Goal: Feedback & Contribution: Leave review/rating

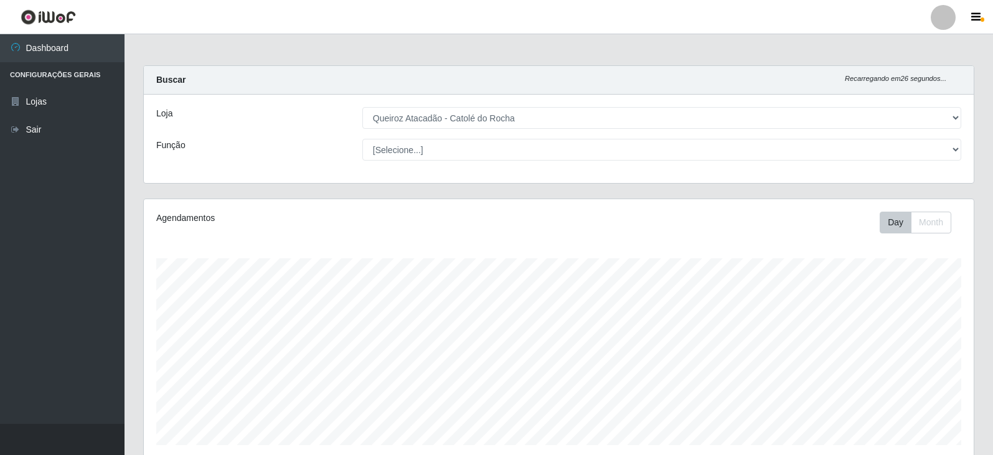
select select "500"
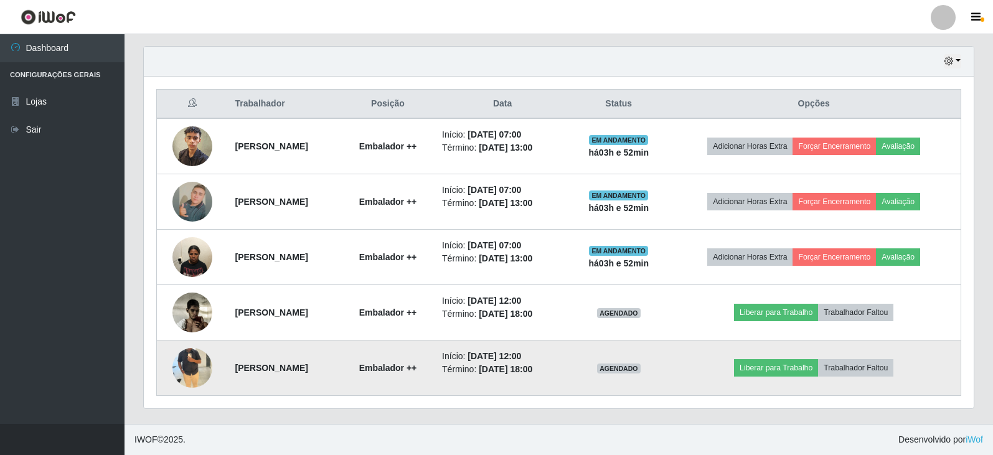
scroll to position [258, 830]
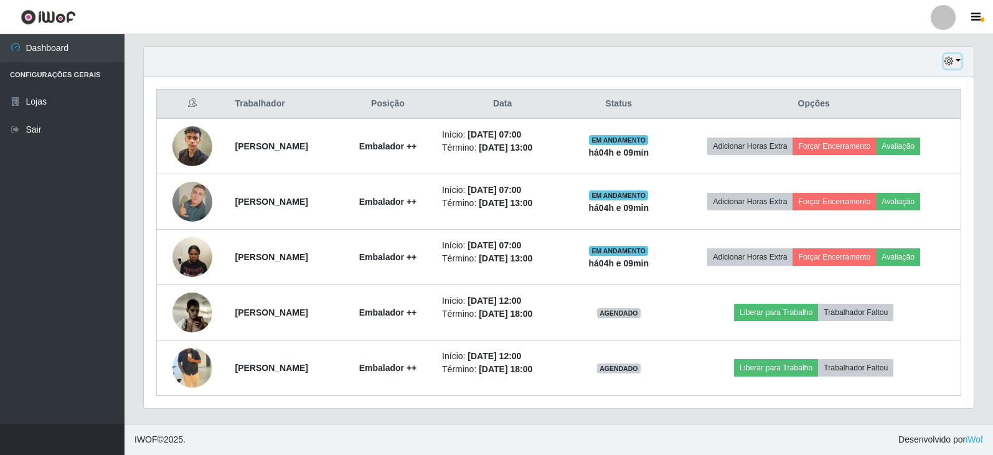
click at [956, 59] on button "button" at bounding box center [952, 61] width 17 height 14
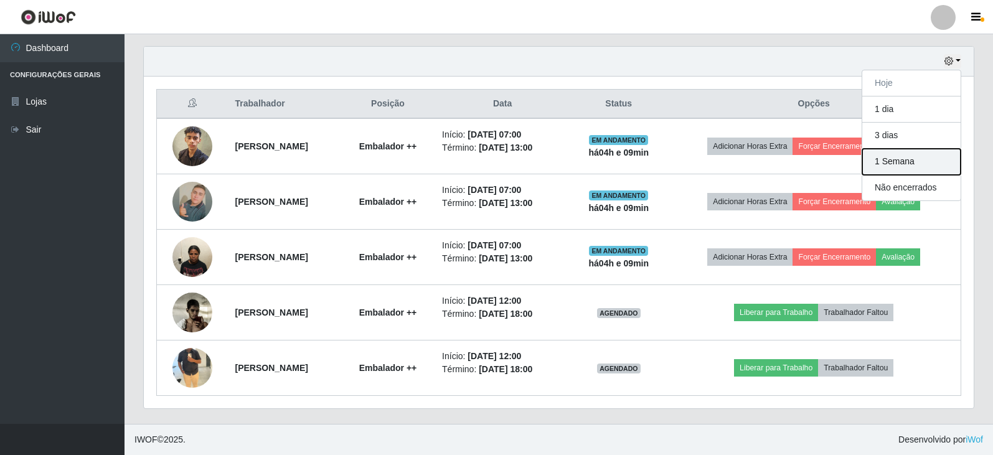
click at [941, 164] on button "1 Semana" at bounding box center [911, 162] width 98 height 26
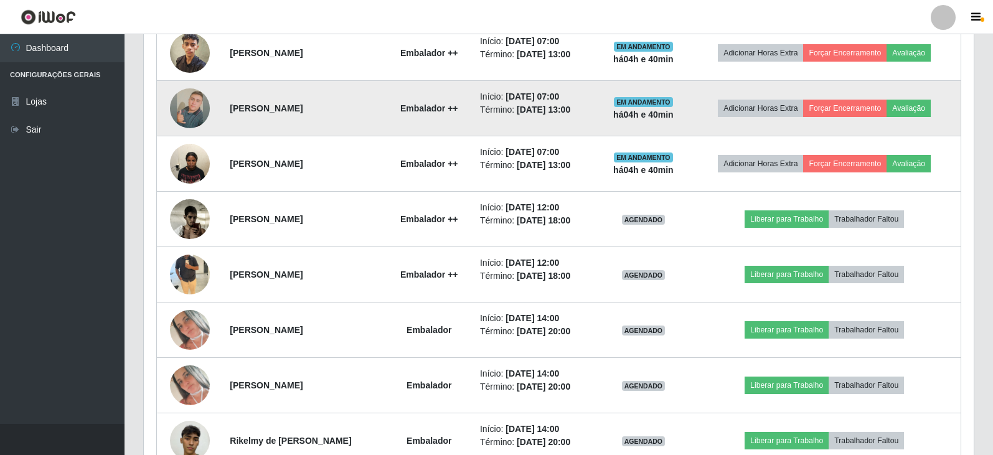
scroll to position [498, 0]
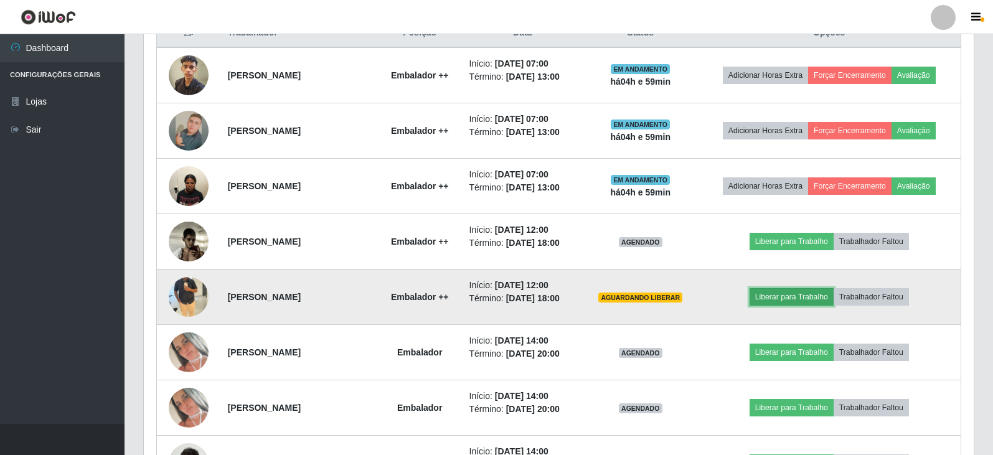
click at [807, 298] on button "Liberar para Trabalho" at bounding box center [792, 296] width 84 height 17
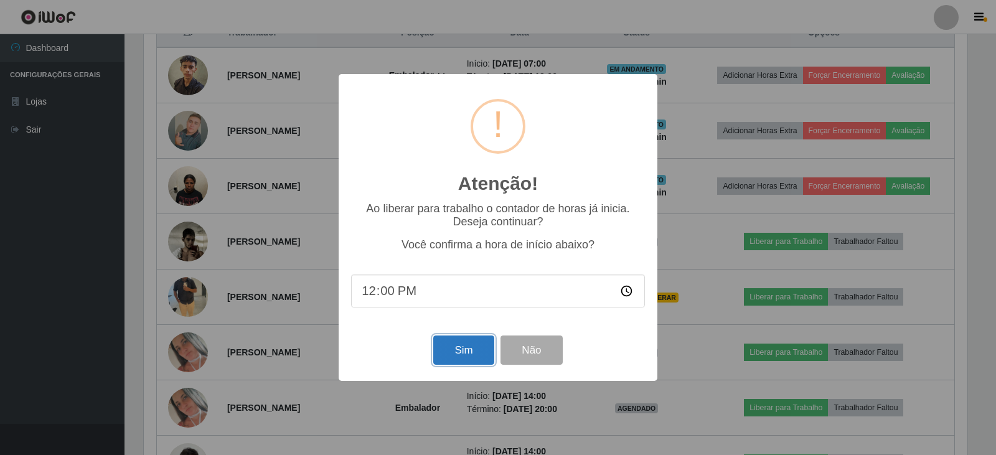
click at [458, 345] on button "Sim" at bounding box center [463, 350] width 60 height 29
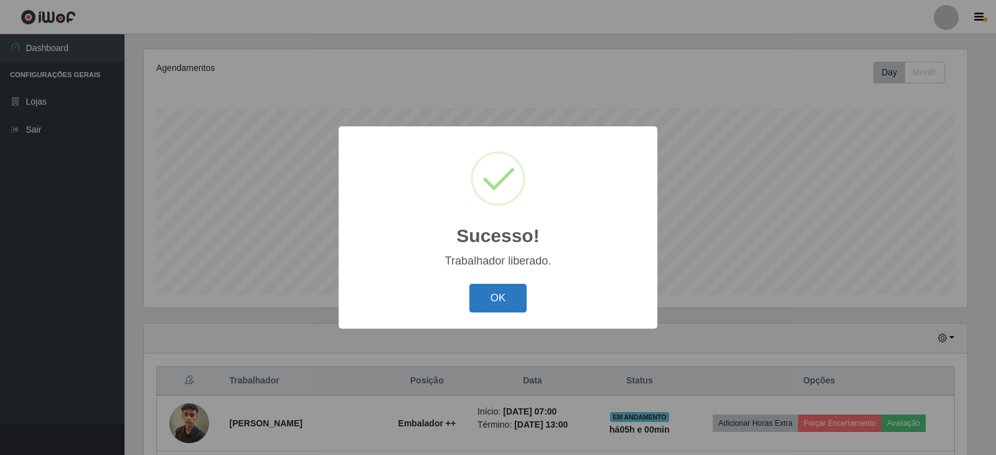
click at [506, 290] on button "OK" at bounding box center [498, 298] width 58 height 29
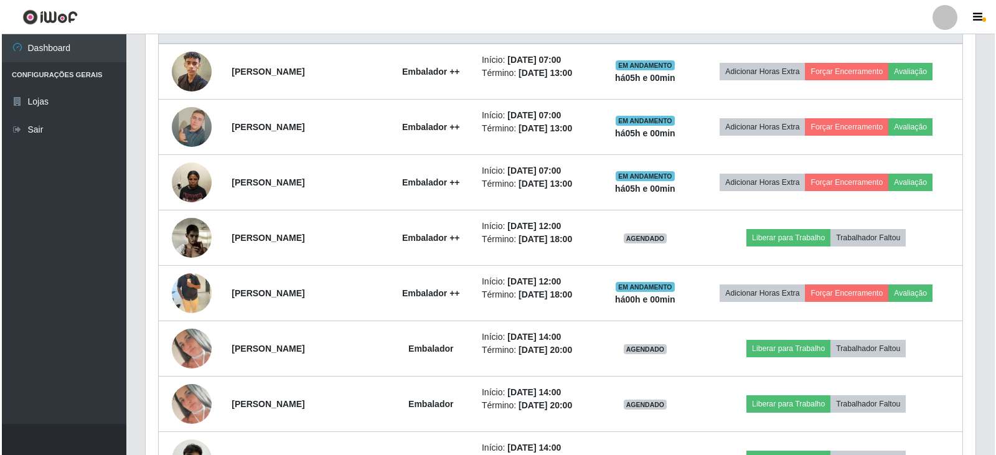
scroll to position [524, 0]
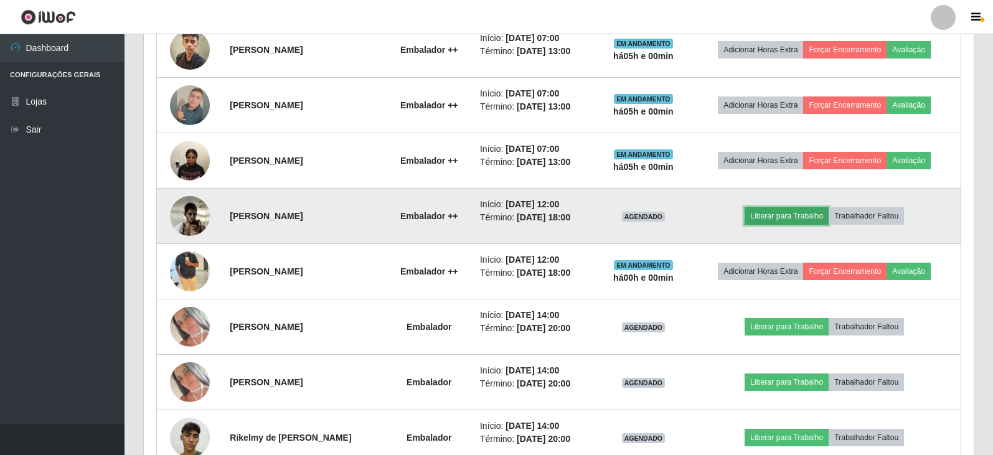
click at [799, 215] on button "Liberar para Trabalho" at bounding box center [787, 215] width 84 height 17
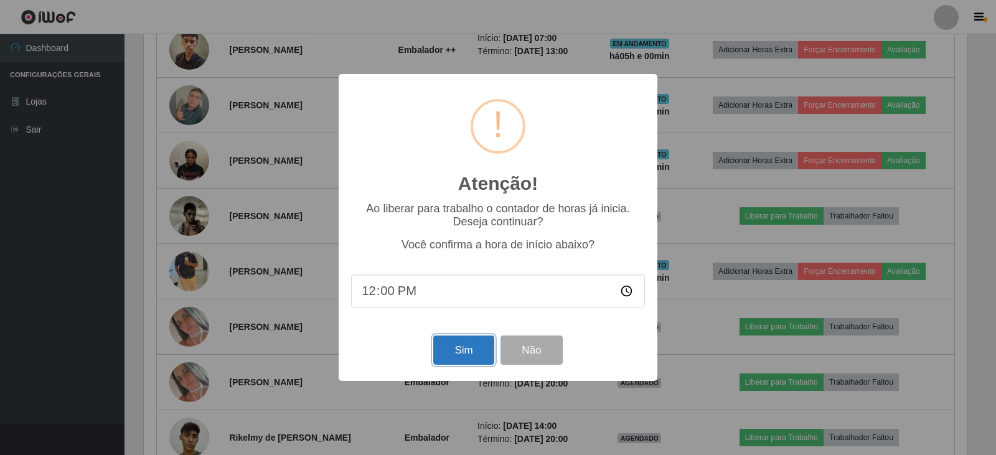
click at [472, 347] on button "Sim" at bounding box center [463, 350] width 60 height 29
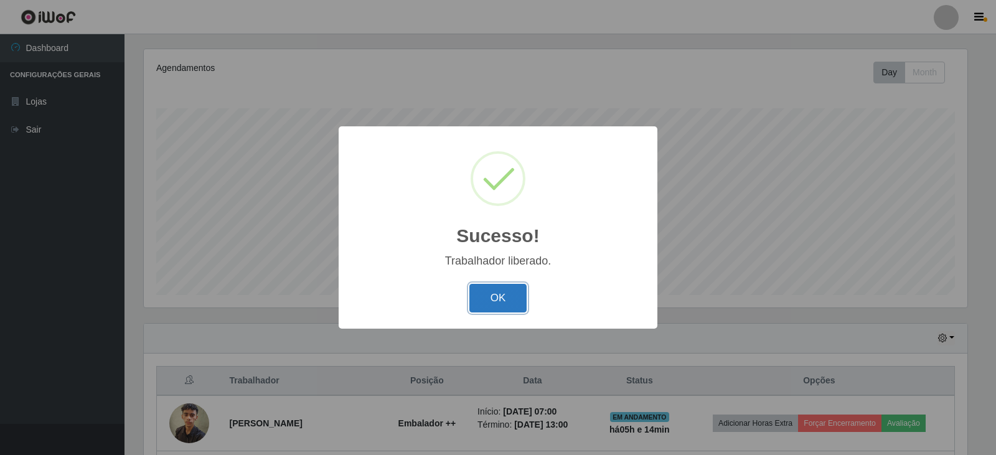
click at [499, 292] on button "OK" at bounding box center [498, 298] width 58 height 29
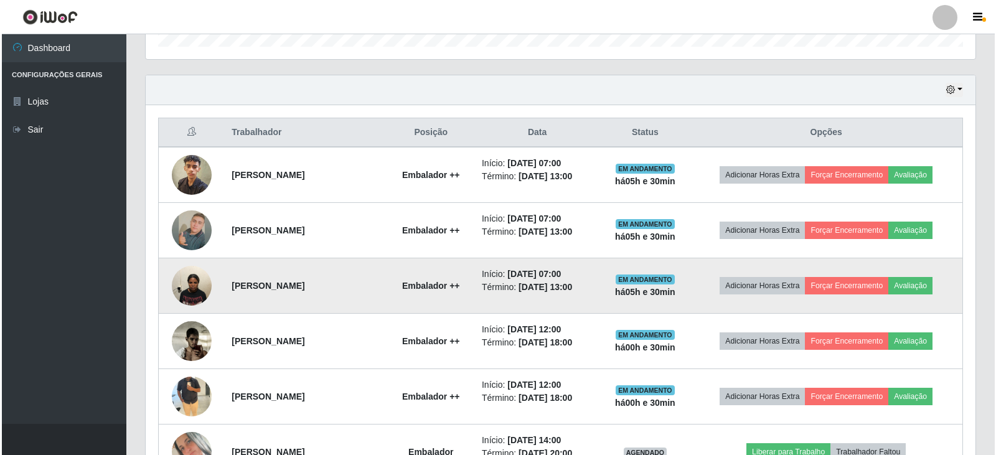
scroll to position [399, 0]
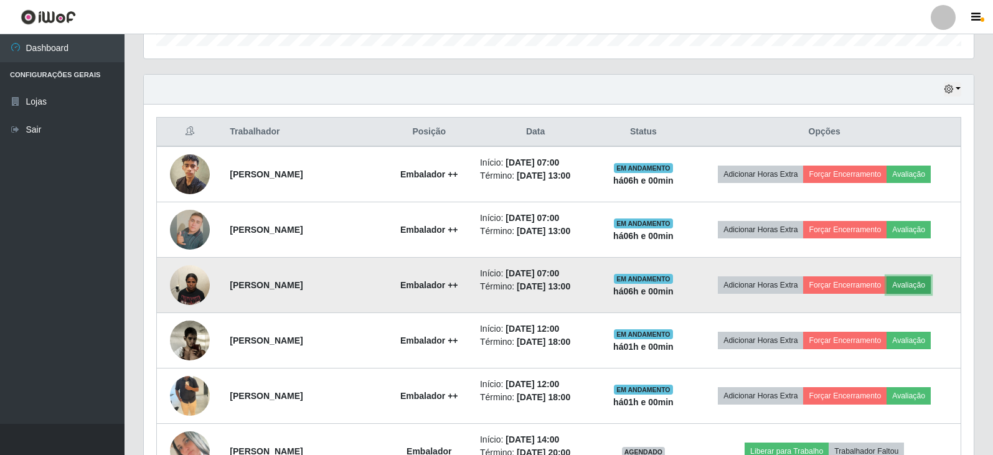
click at [922, 288] on button "Avaliação" at bounding box center [909, 284] width 44 height 17
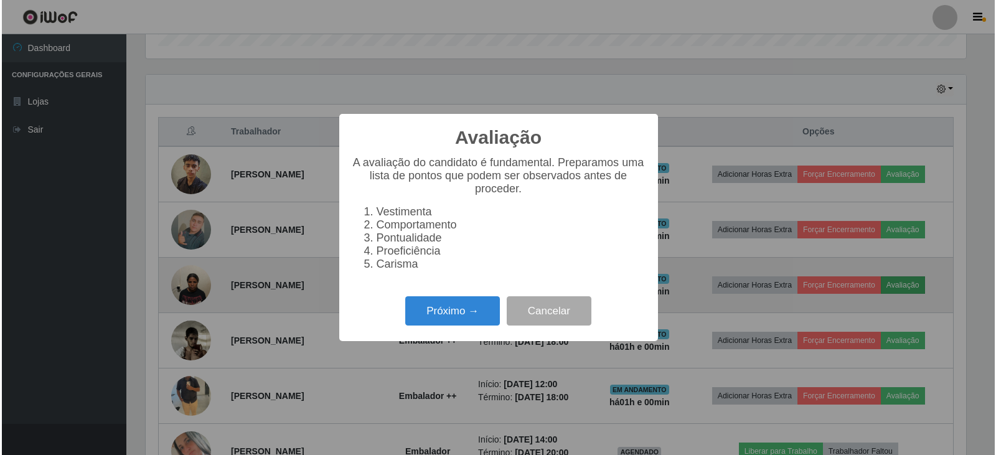
scroll to position [258, 824]
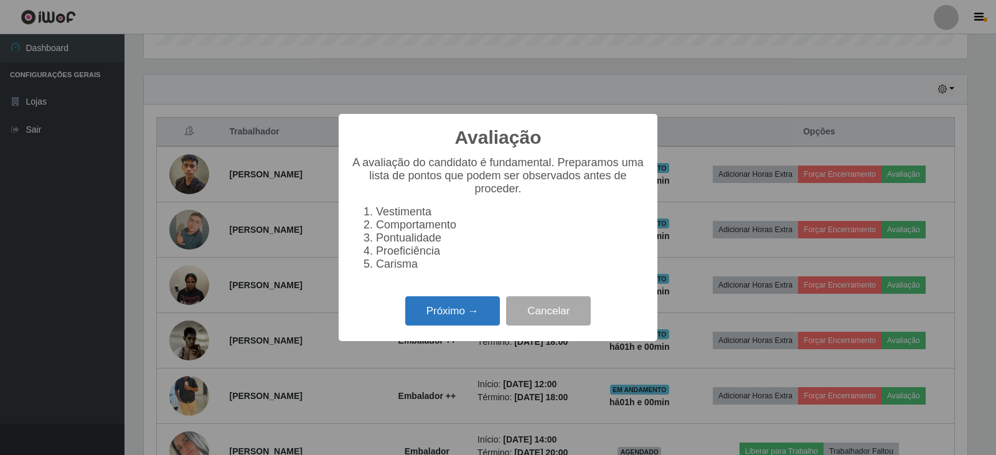
click at [437, 324] on button "Próximo →" at bounding box center [452, 310] width 95 height 29
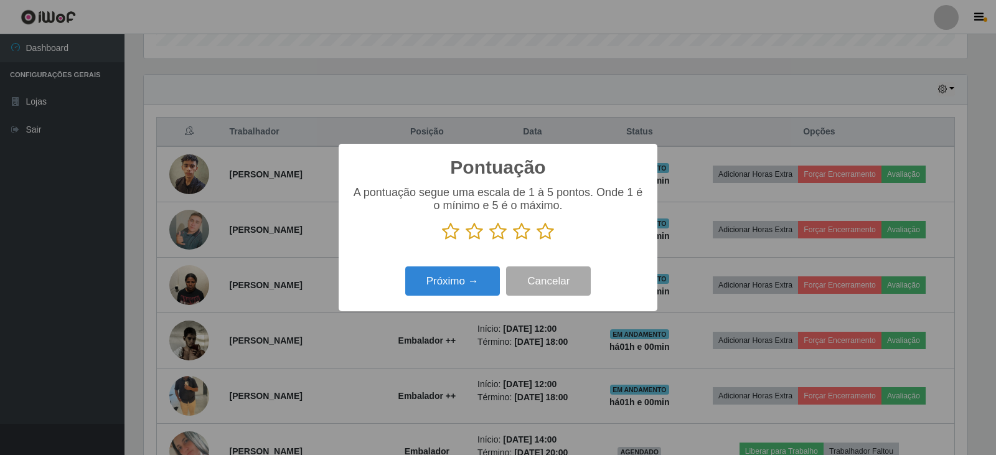
click at [526, 231] on icon at bounding box center [521, 231] width 17 height 19
click at [513, 241] on input "radio" at bounding box center [513, 241] width 0 height 0
click at [542, 235] on icon at bounding box center [545, 231] width 17 height 19
click at [537, 241] on input "radio" at bounding box center [537, 241] width 0 height 0
click at [478, 281] on button "Próximo →" at bounding box center [452, 280] width 95 height 29
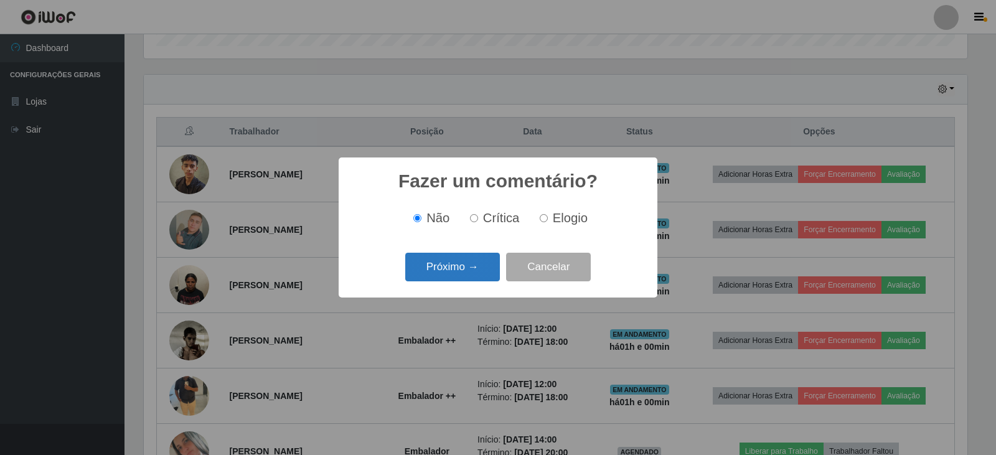
click at [459, 270] on button "Próximo →" at bounding box center [452, 267] width 95 height 29
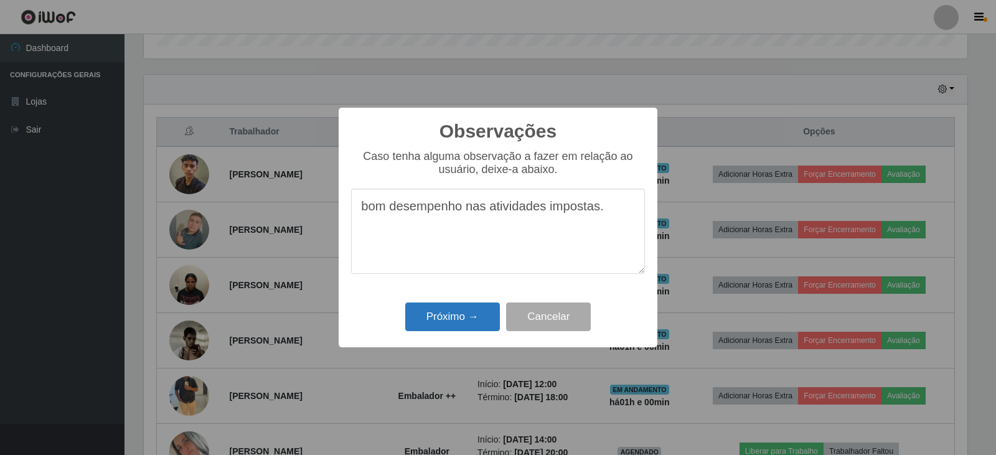
type textarea "bom desempenho nas atividades impostas."
click at [452, 320] on button "Próximo →" at bounding box center [452, 317] width 95 height 29
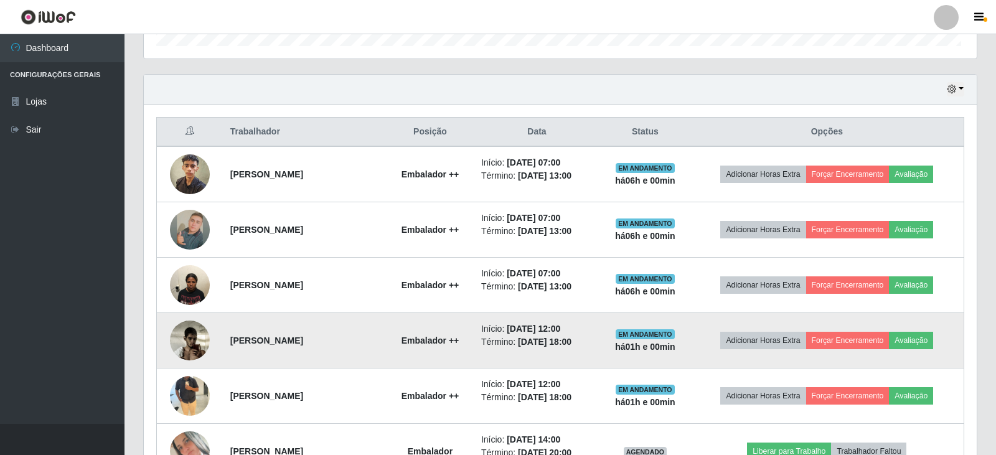
scroll to position [258, 830]
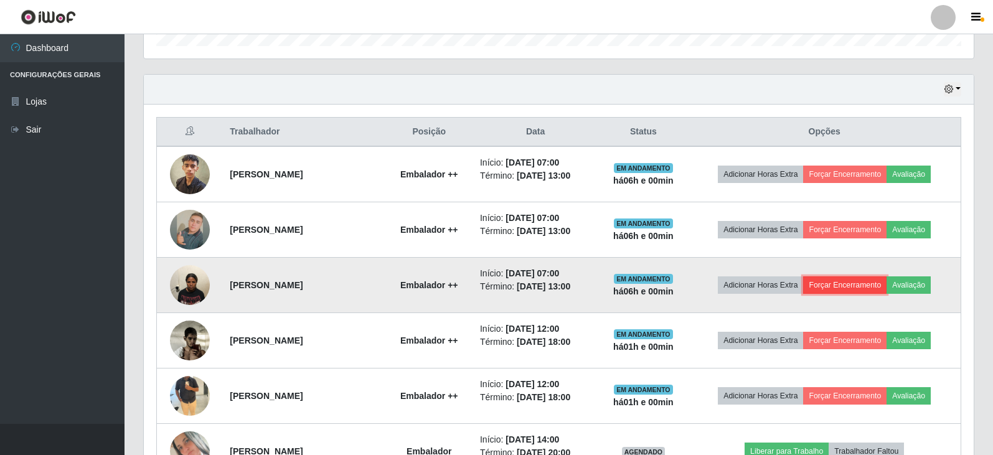
click at [845, 289] on button "Forçar Encerramento" at bounding box center [844, 284] width 83 height 17
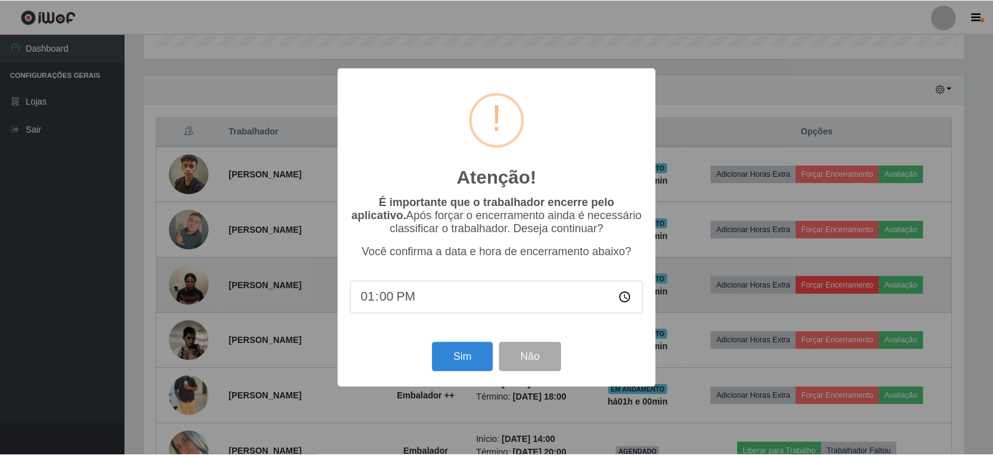
scroll to position [258, 824]
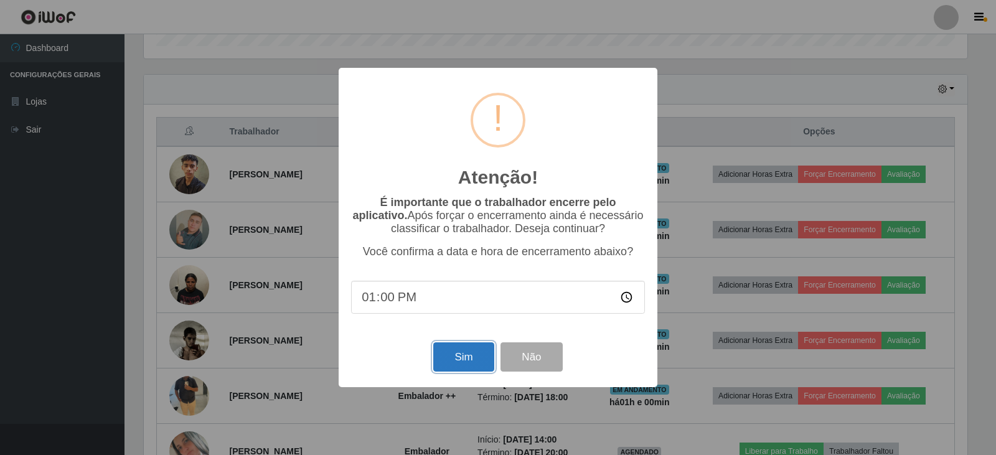
click at [456, 356] on button "Sim" at bounding box center [463, 356] width 60 height 29
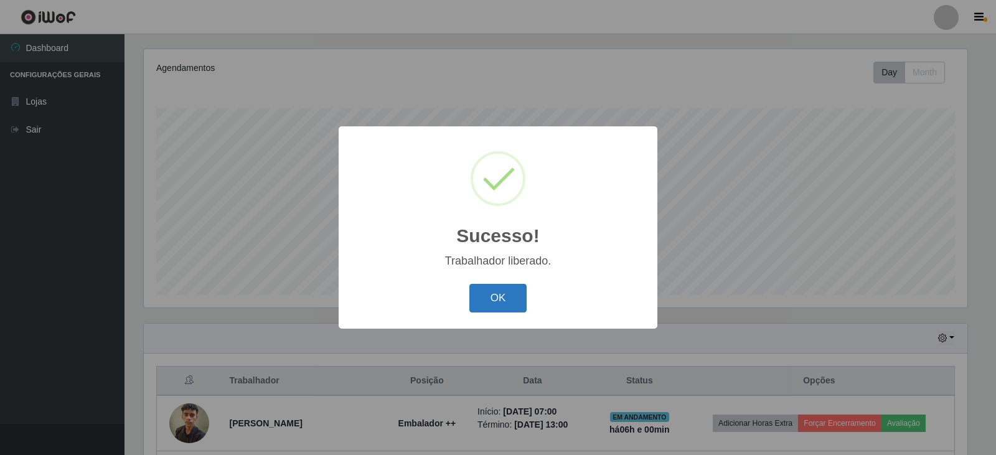
click at [496, 303] on button "OK" at bounding box center [498, 298] width 58 height 29
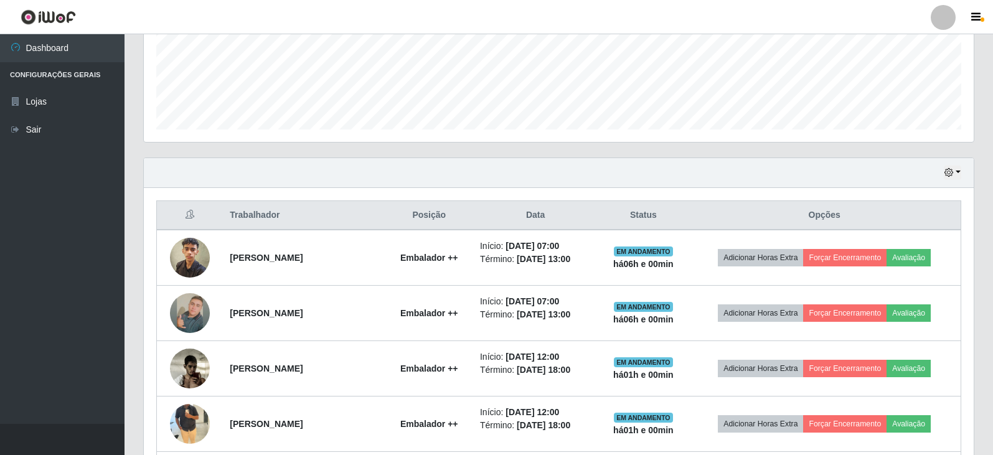
scroll to position [337, 0]
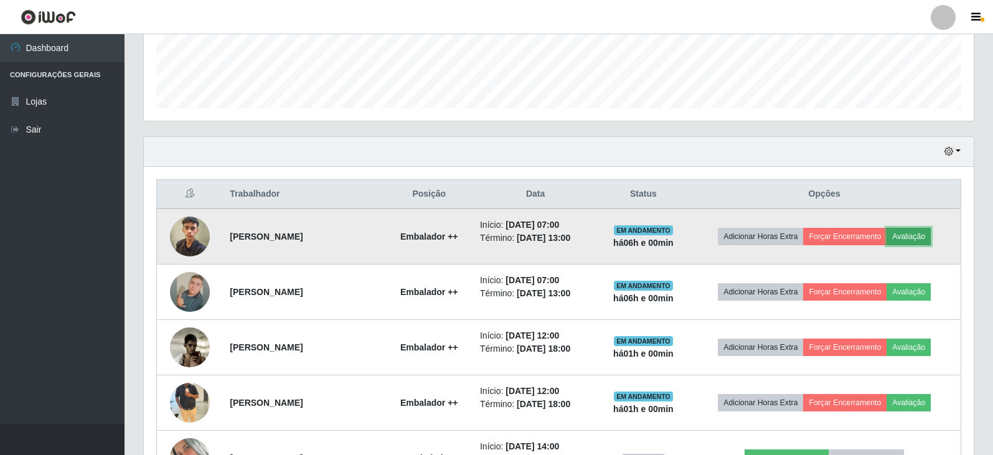
click at [908, 235] on button "Avaliação" at bounding box center [909, 236] width 44 height 17
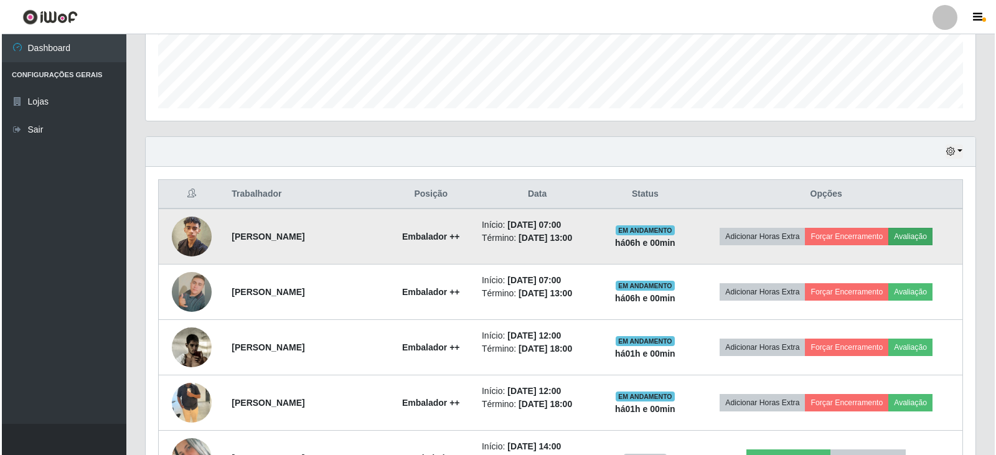
scroll to position [258, 824]
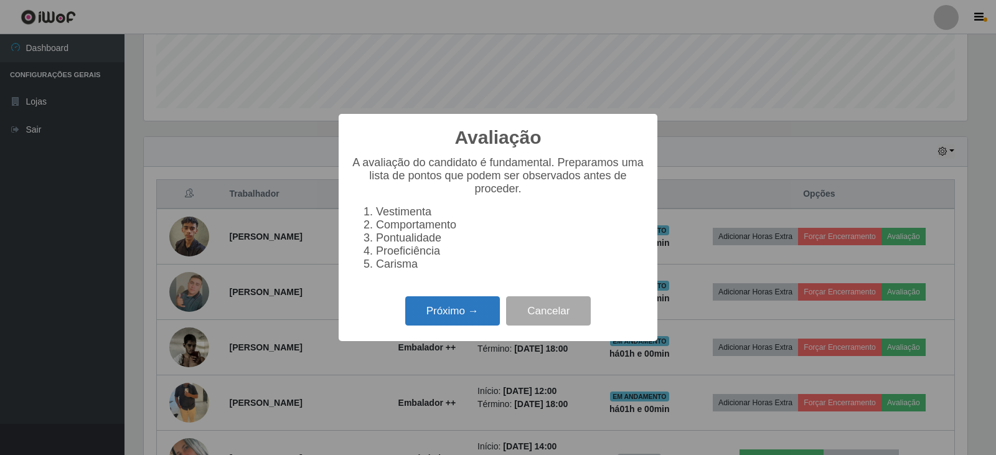
click at [468, 326] on button "Próximo →" at bounding box center [452, 310] width 95 height 29
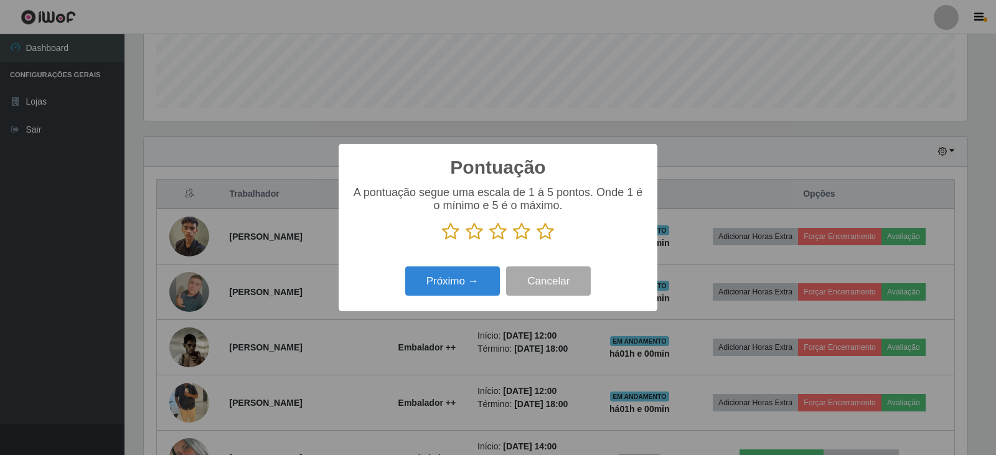
scroll to position [622380, 621815]
click at [545, 232] on icon at bounding box center [545, 231] width 17 height 19
click at [537, 241] on input "radio" at bounding box center [537, 241] width 0 height 0
click at [459, 296] on button "Próximo →" at bounding box center [452, 280] width 95 height 29
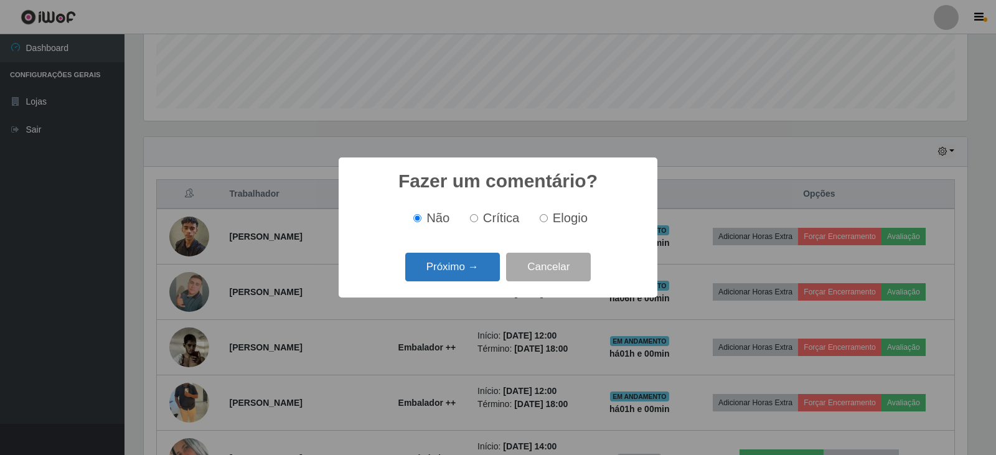
click at [458, 272] on button "Próximo →" at bounding box center [452, 267] width 95 height 29
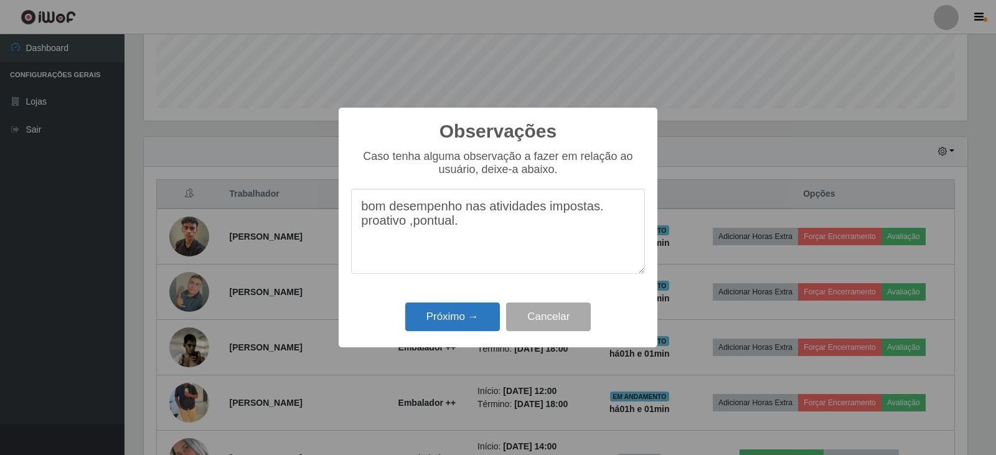
type textarea "bom desempenho nas atividades impostas. proativo ,pontual."
click at [438, 316] on button "Próximo →" at bounding box center [452, 317] width 95 height 29
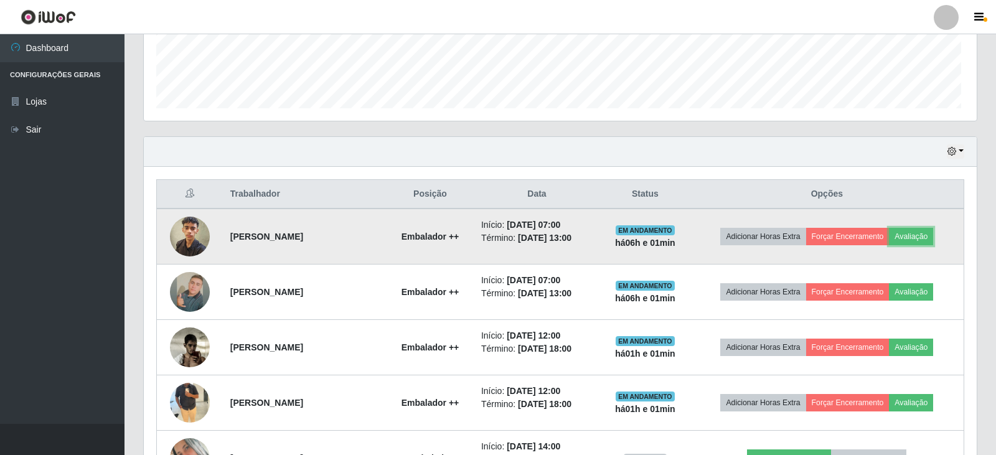
scroll to position [258, 830]
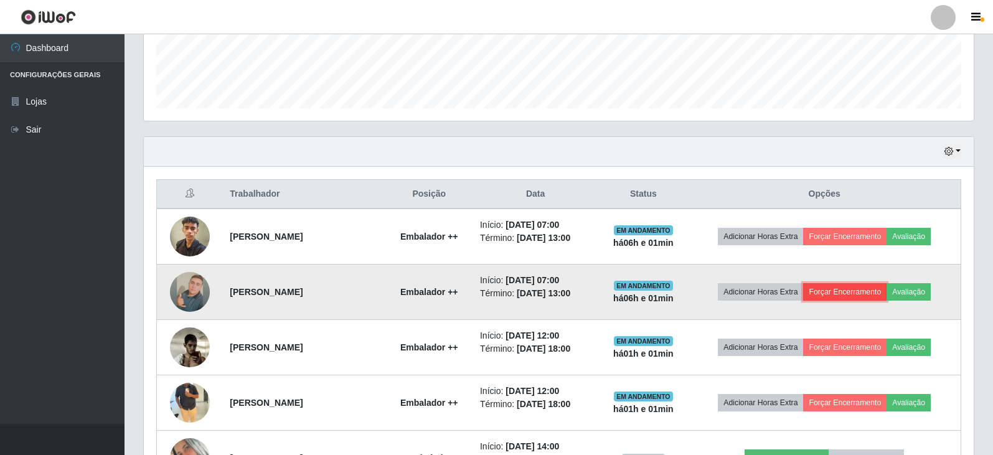
click at [847, 296] on button "Forçar Encerramento" at bounding box center [844, 291] width 83 height 17
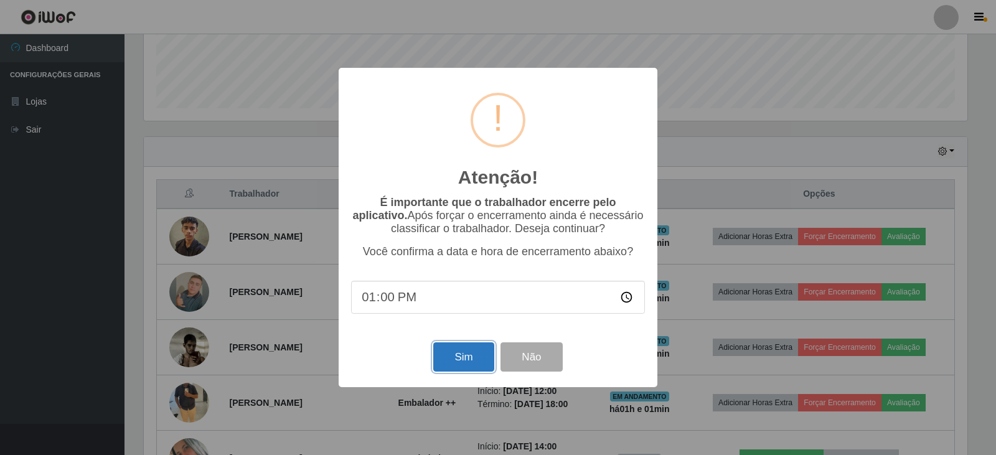
click at [467, 359] on button "Sim" at bounding box center [463, 356] width 60 height 29
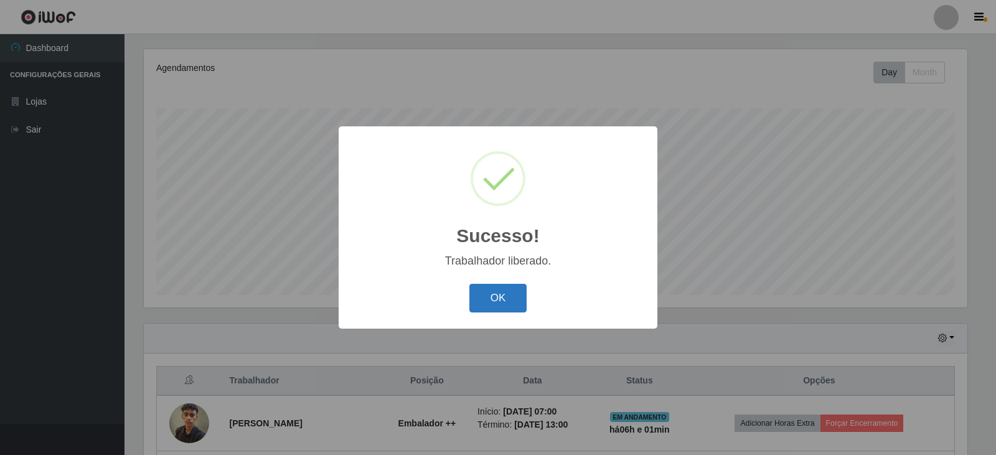
click at [502, 295] on button "OK" at bounding box center [498, 298] width 58 height 29
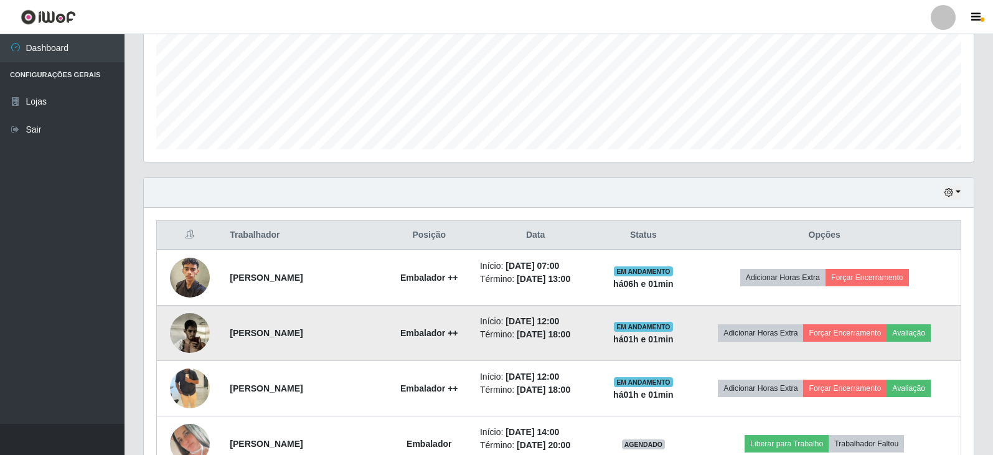
scroll to position [318, 0]
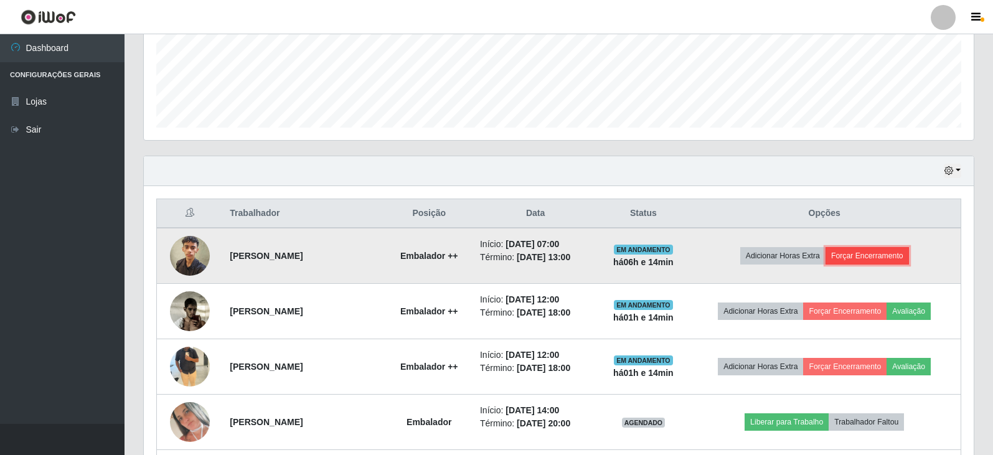
click at [895, 253] on button "Forçar Encerramento" at bounding box center [867, 255] width 83 height 17
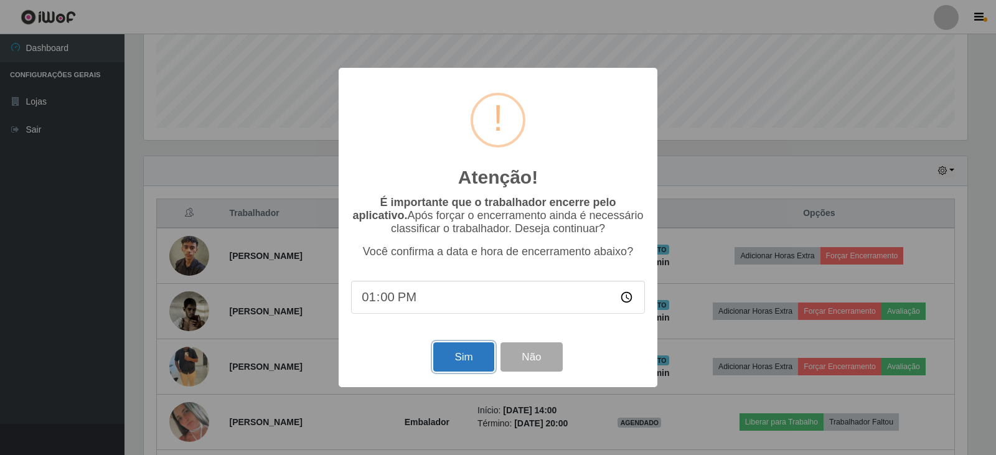
click at [456, 362] on button "Sim" at bounding box center [463, 356] width 60 height 29
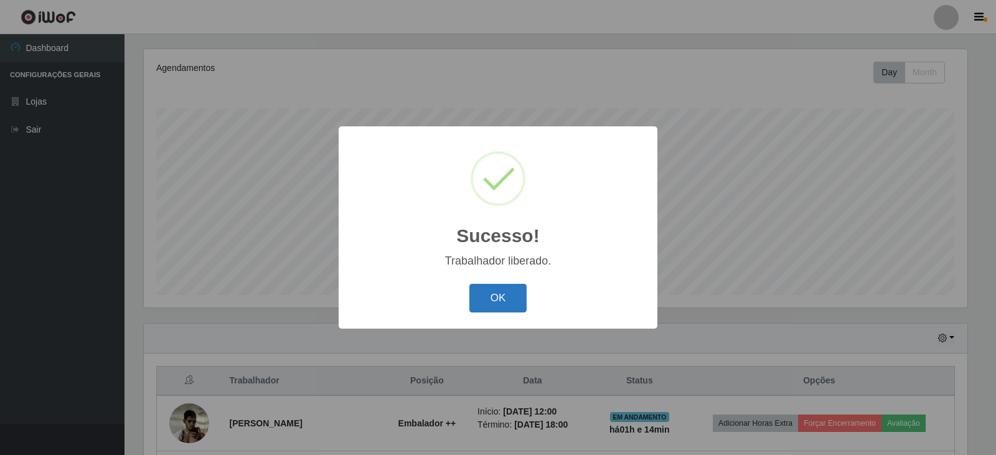
click at [503, 291] on button "OK" at bounding box center [498, 298] width 58 height 29
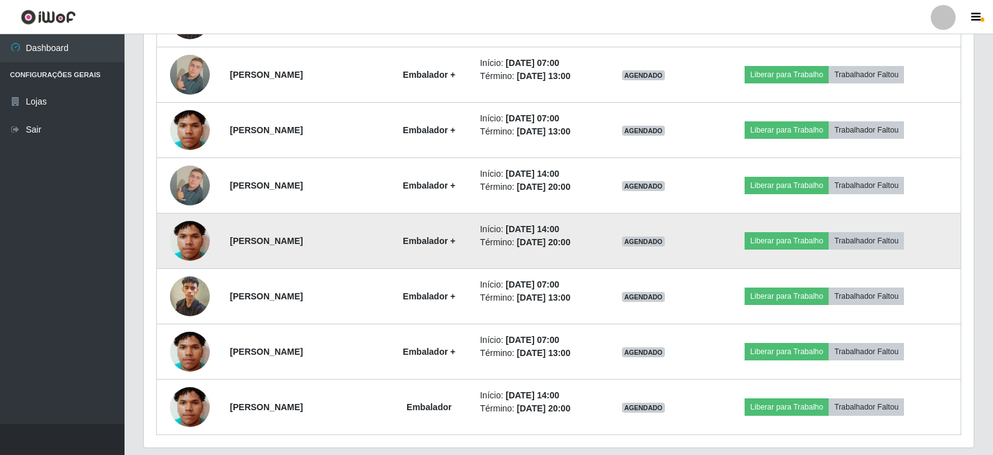
scroll to position [1258, 0]
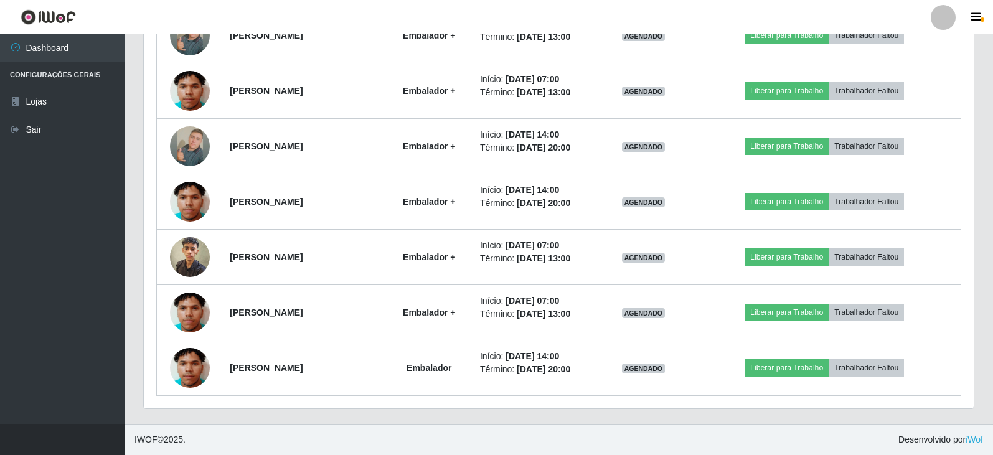
click at [686, 6] on header "Perfil Alterar Senha Sair" at bounding box center [496, 17] width 993 height 34
